Goal: Browse casually: Explore the website without a specific task or goal

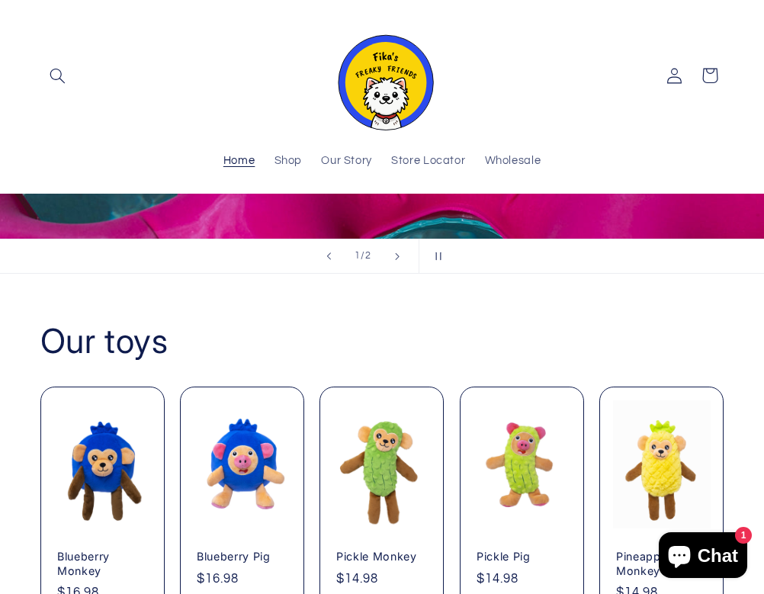
scroll to position [378, 0]
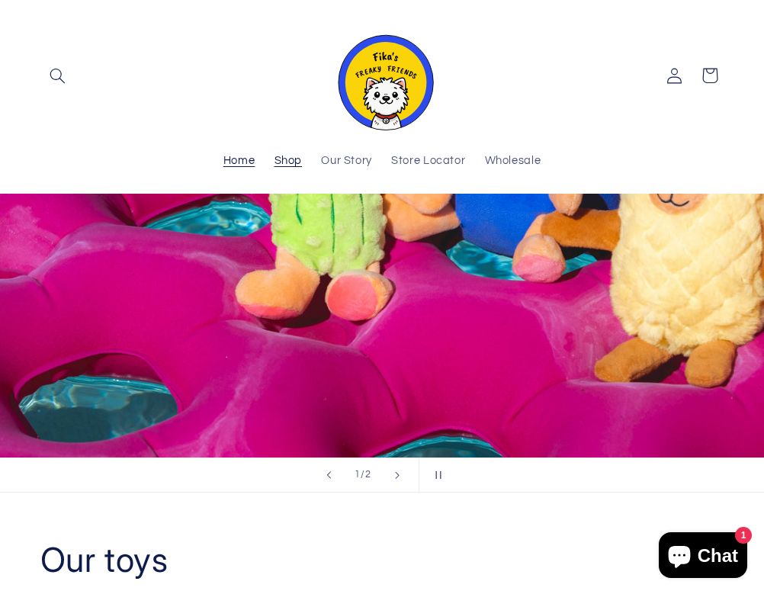
click at [296, 164] on span "Shop" at bounding box center [289, 161] width 28 height 14
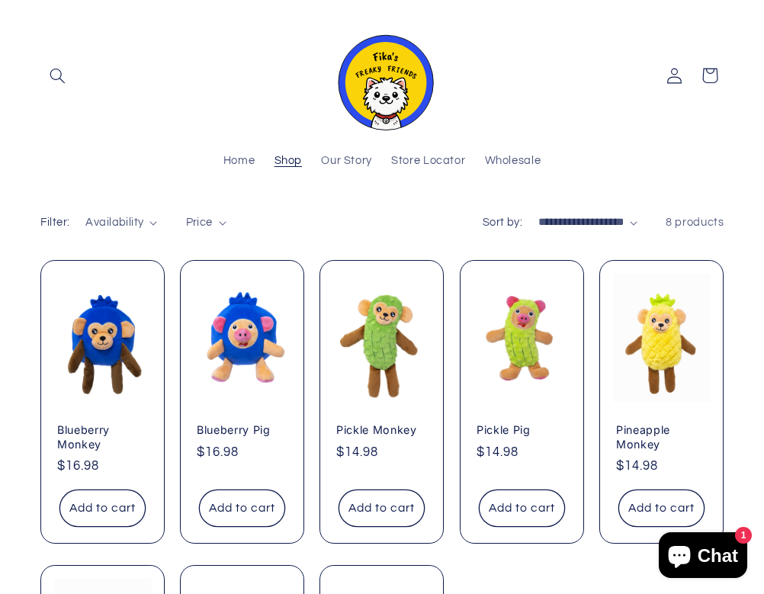
scroll to position [98, 0]
